Goal: Task Accomplishment & Management: Manage account settings

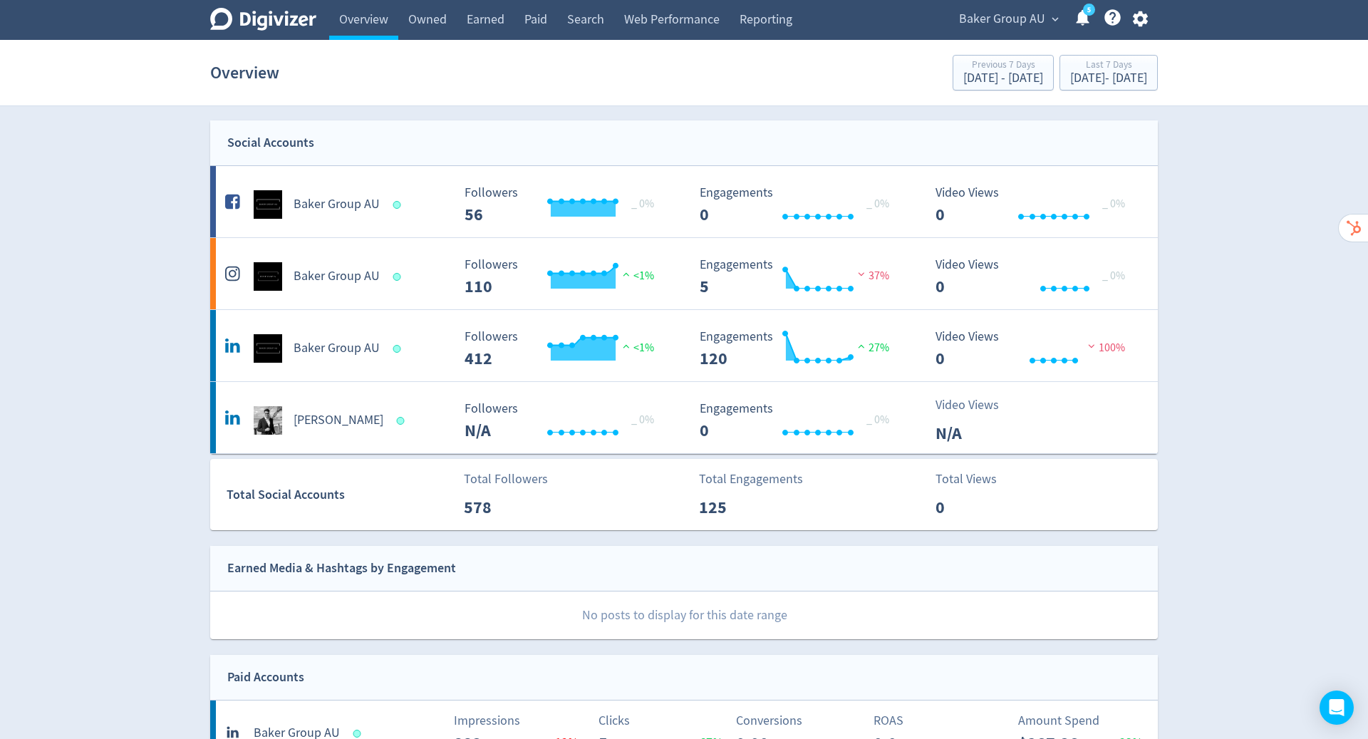
click at [1137, 20] on icon "button" at bounding box center [1139, 19] width 15 height 16
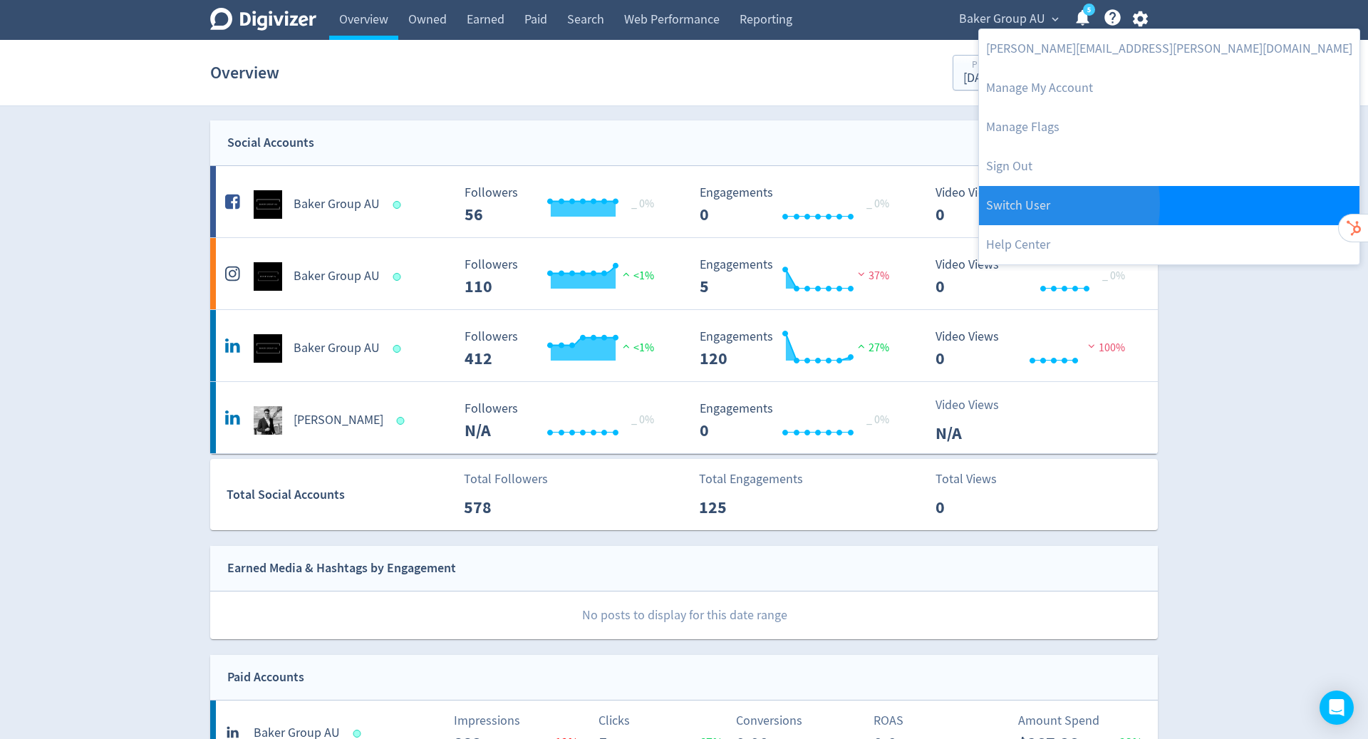
drag, startPoint x: 0, startPoint y: 0, endPoint x: 1027, endPoint y: 204, distance: 1046.9
click at [1027, 204] on link "Switch User" at bounding box center [1169, 205] width 380 height 39
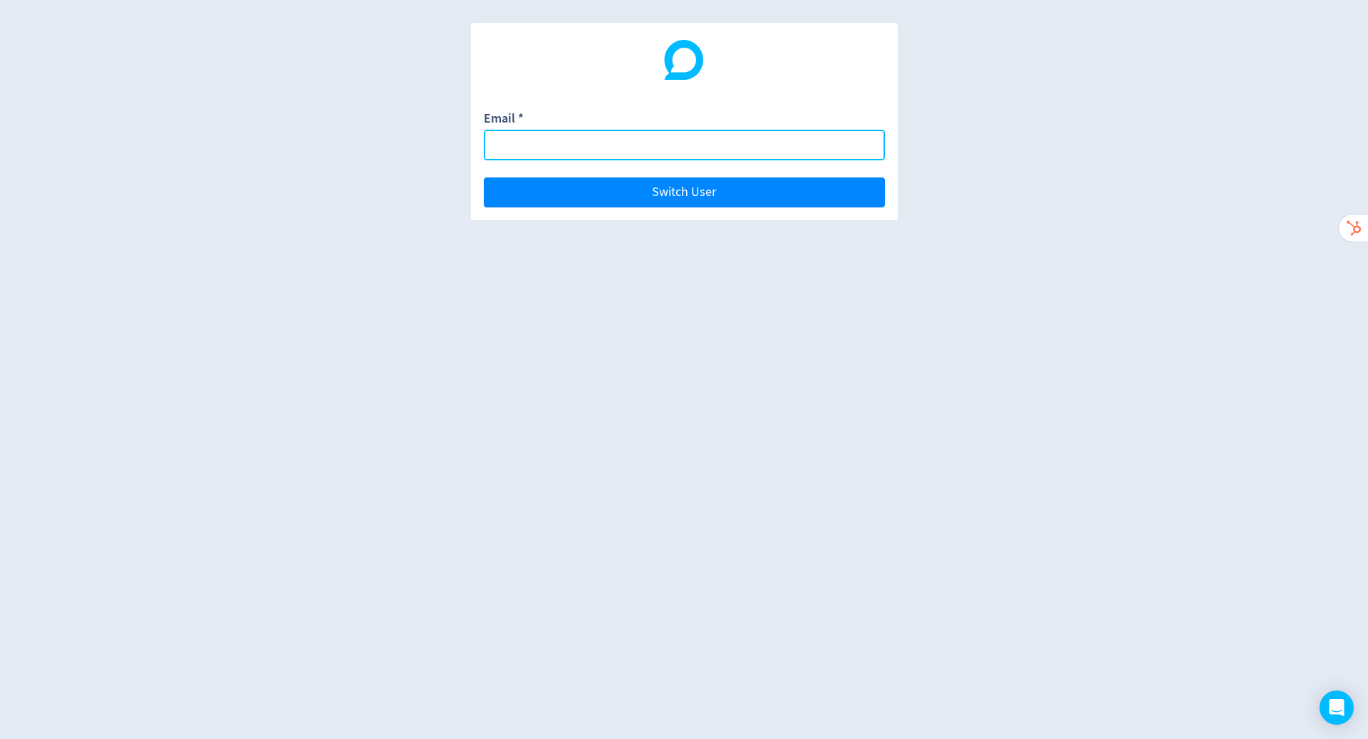
click at [520, 139] on input "Email *" at bounding box center [684, 145] width 401 height 31
paste input "[PERSON_NAME][EMAIL_ADDRESS][DOMAIN_NAME]"
type input "[PERSON_NAME][EMAIL_ADDRESS][DOMAIN_NAME]"
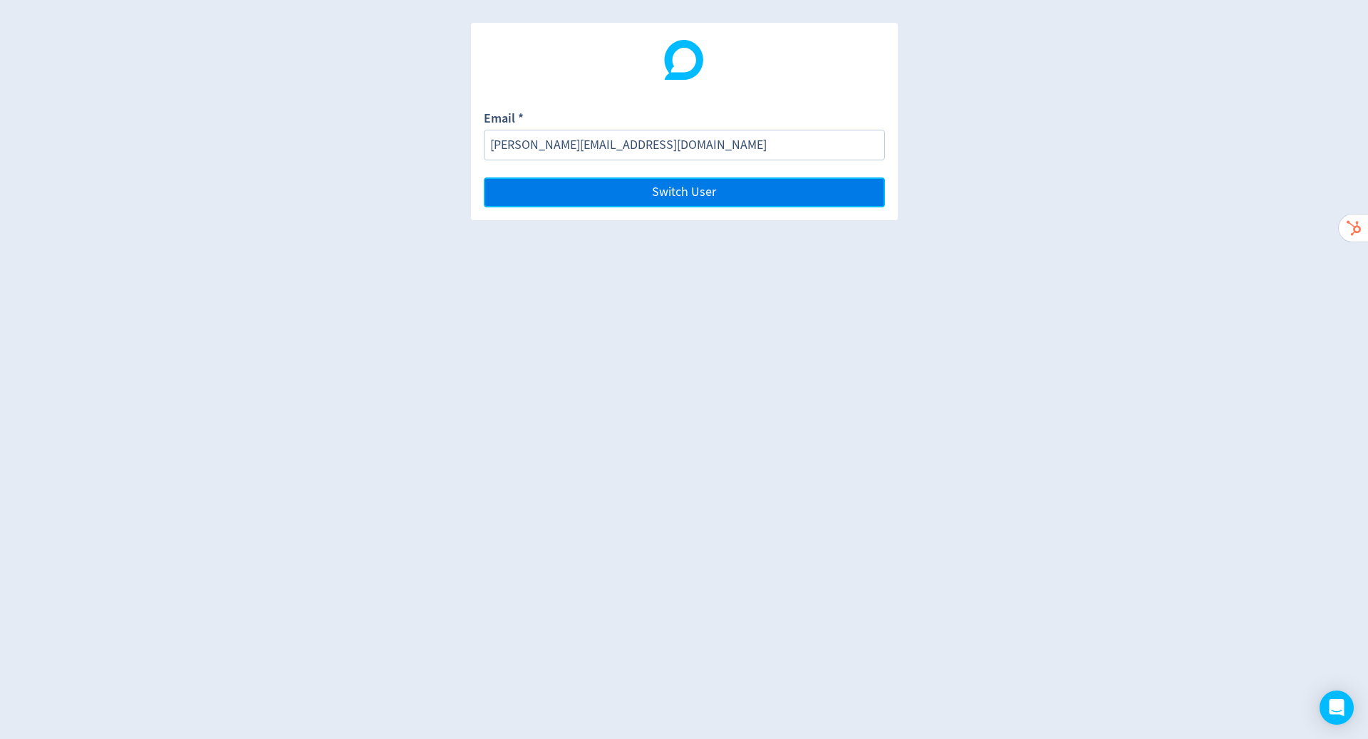
click at [747, 195] on button "Switch User" at bounding box center [684, 192] width 401 height 30
